Goal: Navigation & Orientation: Find specific page/section

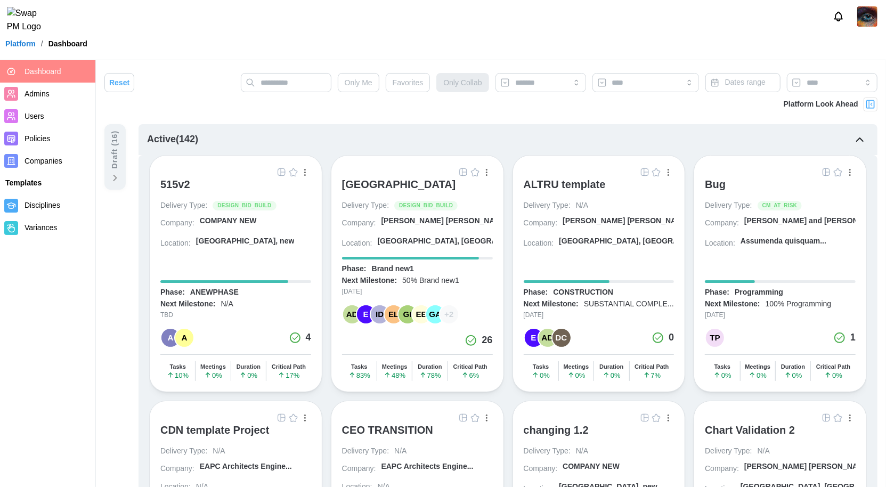
click at [406, 183] on div "[GEOGRAPHIC_DATA]" at bounding box center [399, 184] width 114 height 13
click at [462, 173] on img "button" at bounding box center [463, 172] width 9 height 9
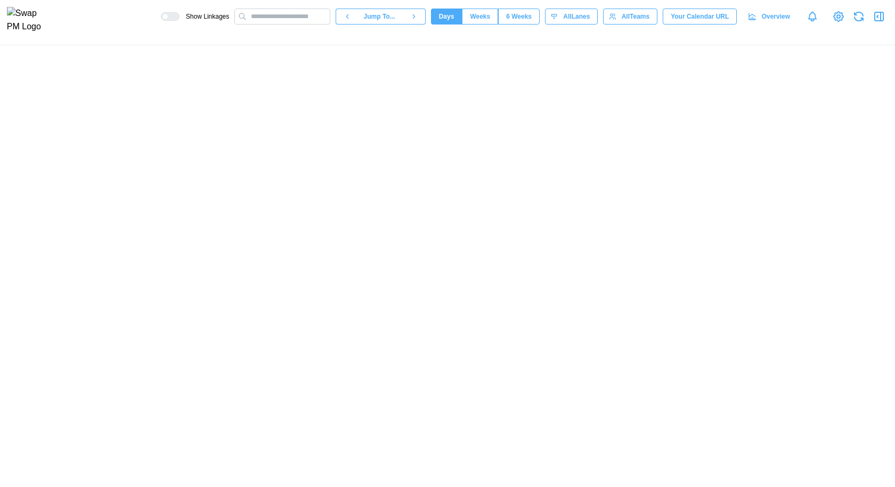
click at [882, 22] on icon "button" at bounding box center [878, 16] width 13 height 13
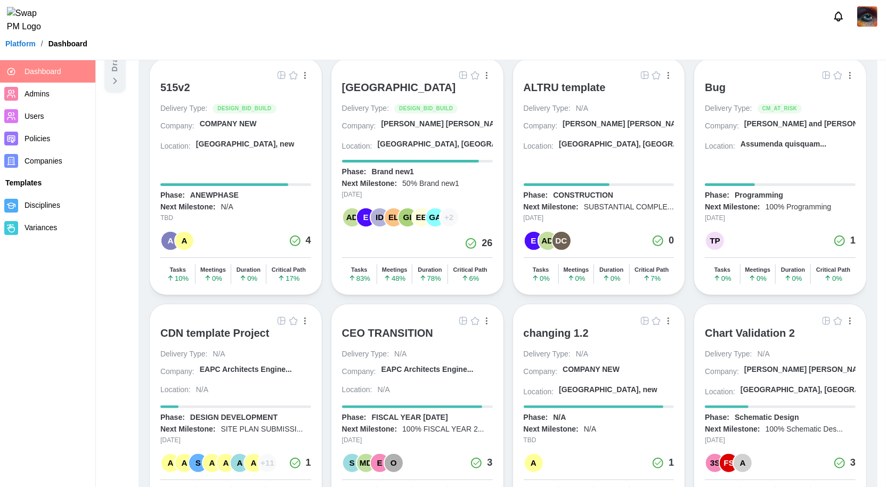
scroll to position [232, 0]
